Goal: Check status: Check status

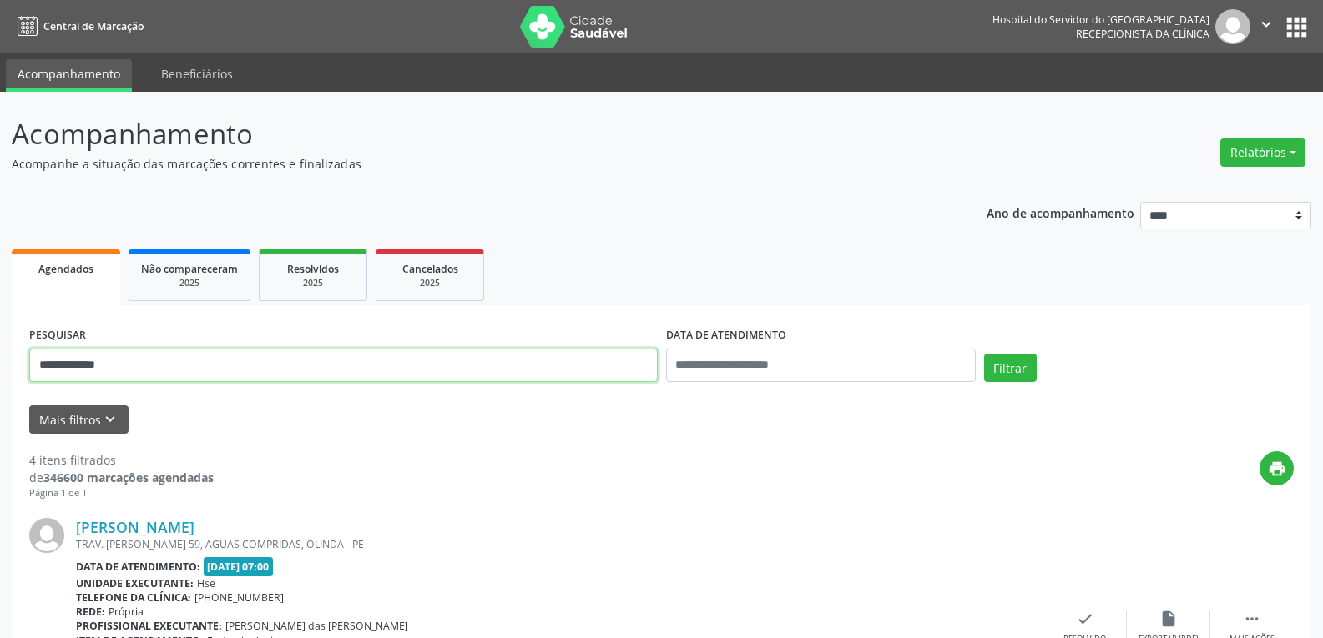
drag, startPoint x: 195, startPoint y: 379, endPoint x: 0, endPoint y: 371, distance: 195.4
paste input "*********"
type input "**********"
click at [984, 354] on button "Filtrar" at bounding box center [1010, 368] width 53 height 28
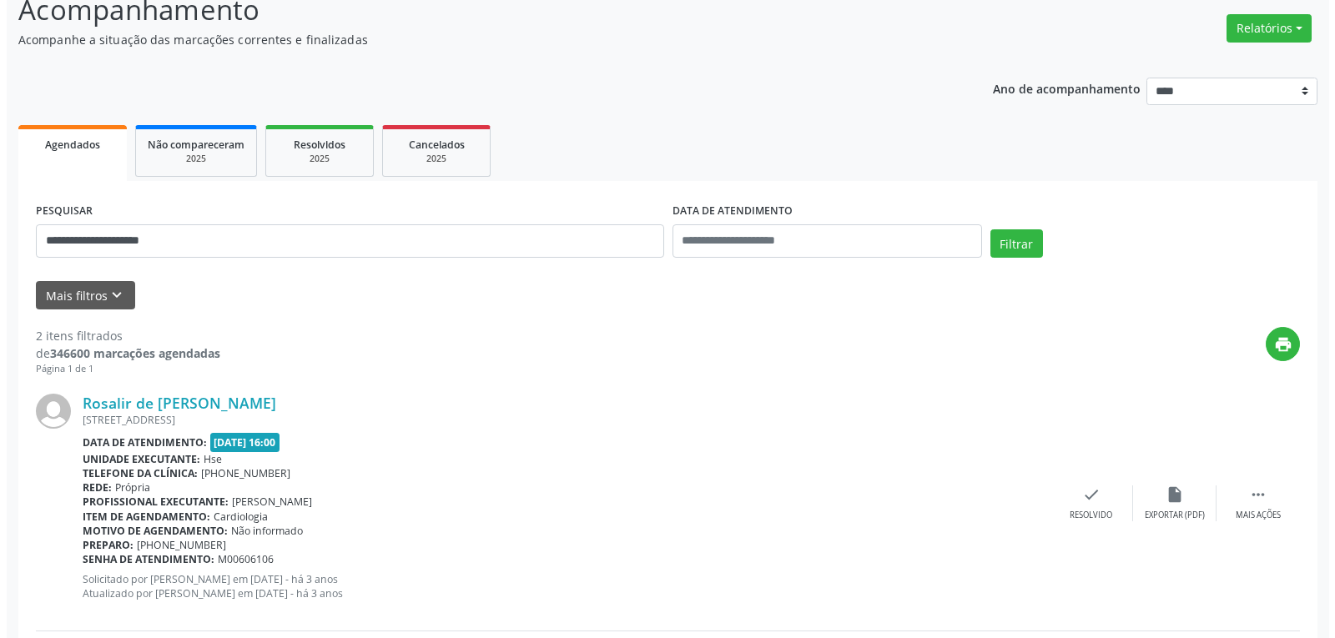
scroll to position [401, 0]
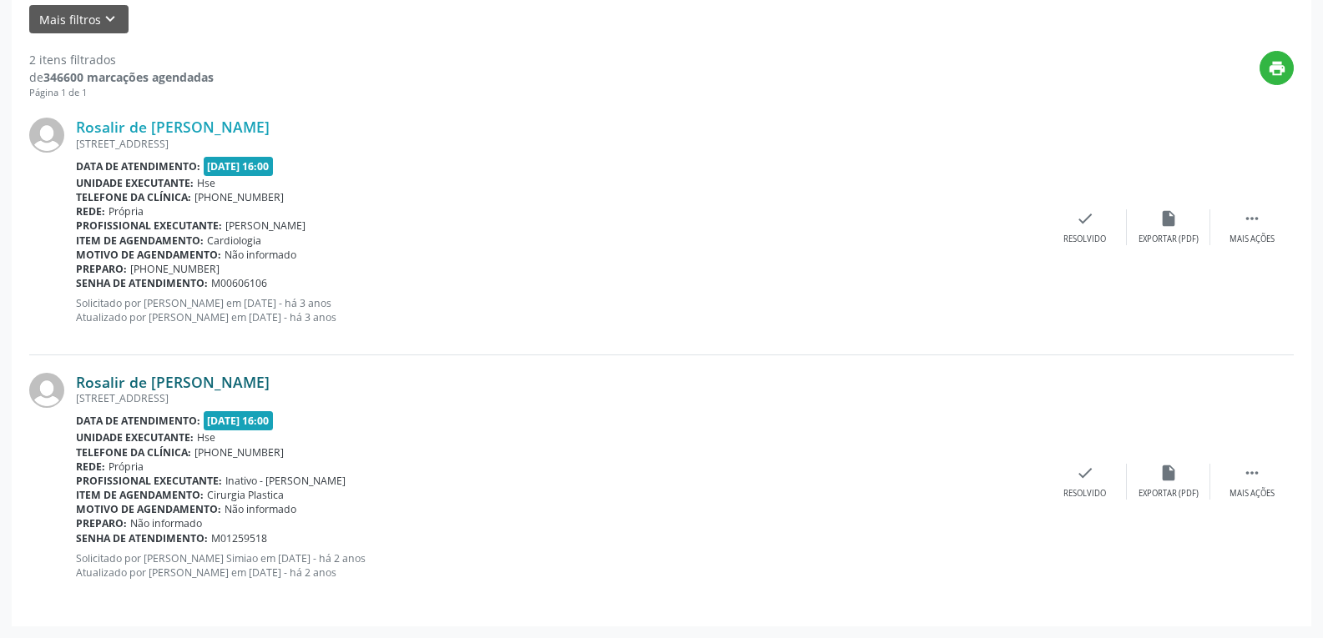
click at [149, 387] on link "Rosalir de [PERSON_NAME]" at bounding box center [173, 382] width 194 height 18
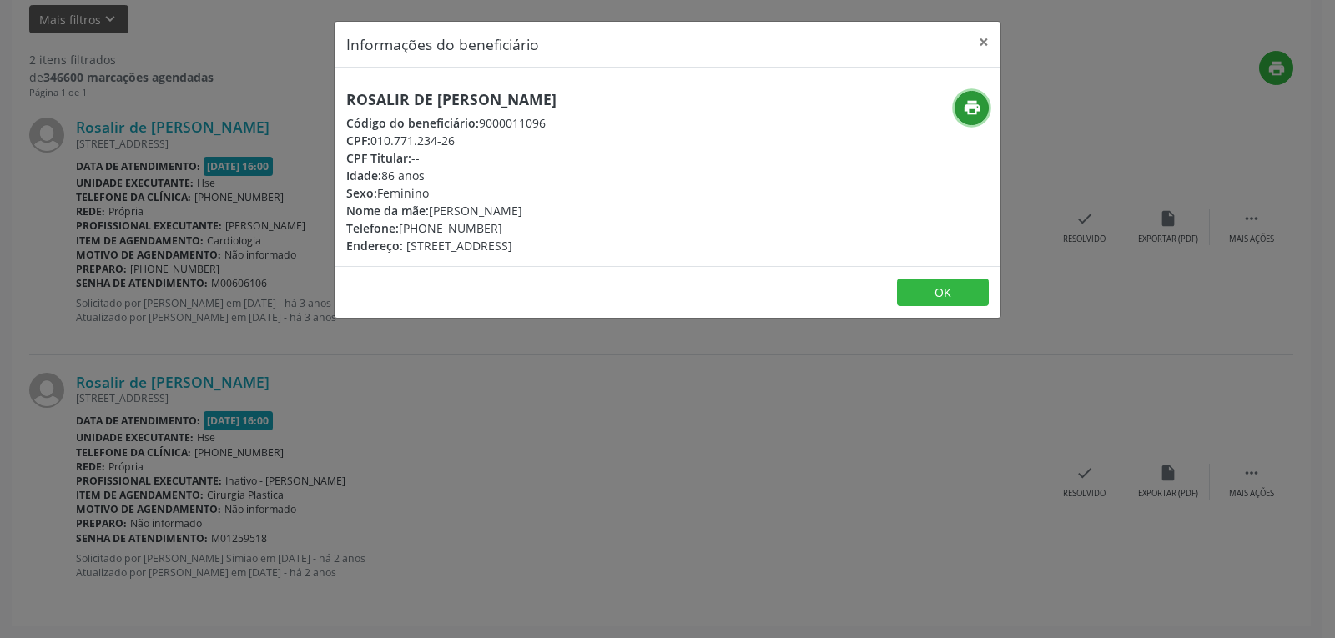
click at [971, 98] on icon "print" at bounding box center [972, 107] width 18 height 18
drag, startPoint x: 371, startPoint y: 135, endPoint x: 512, endPoint y: 133, distance: 140.2
click at [512, 133] on div "CPF: 010.771.234-26" at bounding box center [451, 141] width 210 height 18
copy div "010.771.234-26"
drag, startPoint x: 421, startPoint y: 223, endPoint x: 531, endPoint y: 226, distance: 109.4
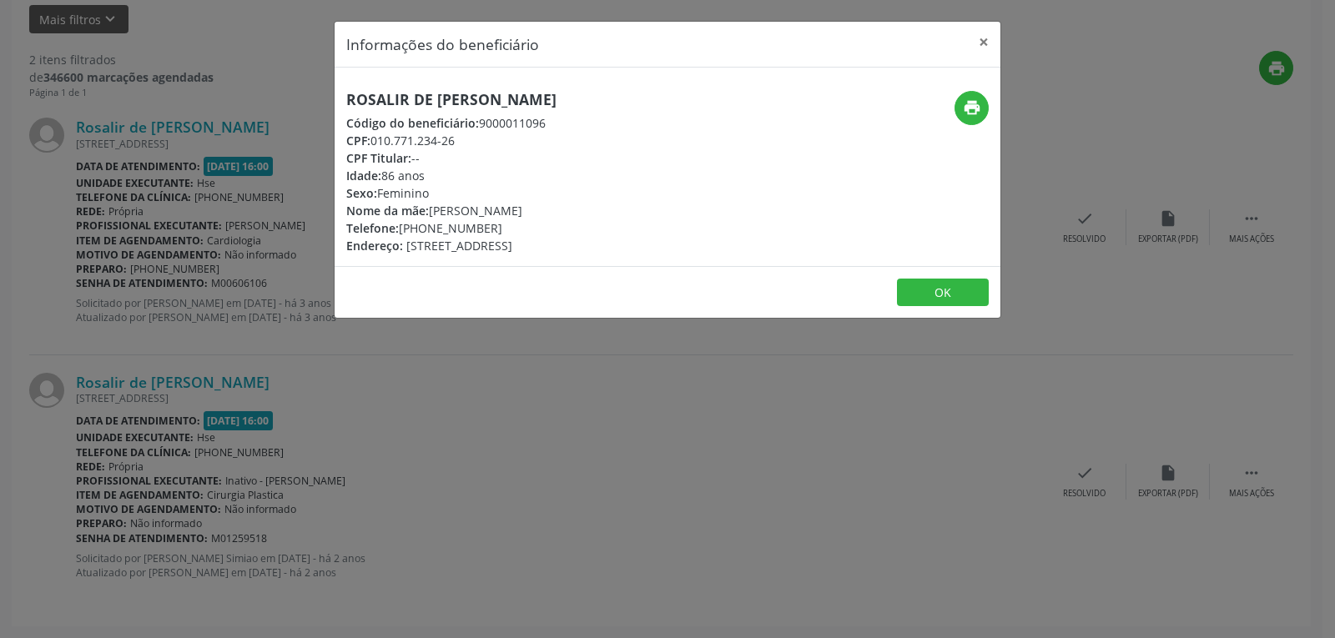
click at [531, 226] on div "Telefone: [PHONE_NUMBER]" at bounding box center [451, 228] width 210 height 18
copy div "99127-3480"
